Goal: Browse casually: Explore the website without a specific task or goal

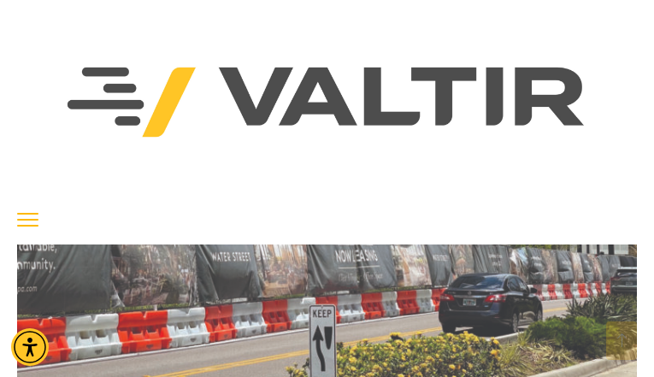
scroll to position [4218, 0]
